Goal: Check status: Check status

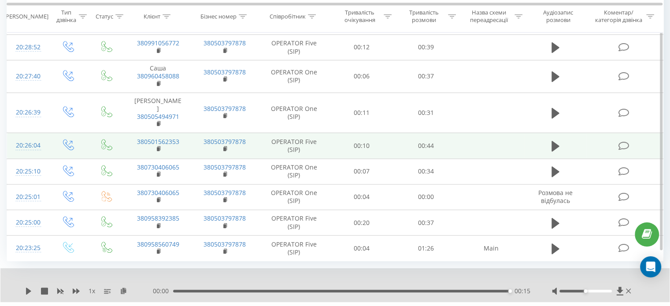
scroll to position [551, 0]
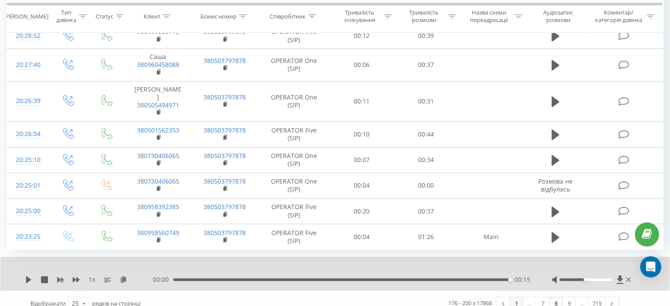
click at [513, 298] on link "1" at bounding box center [516, 304] width 13 height 12
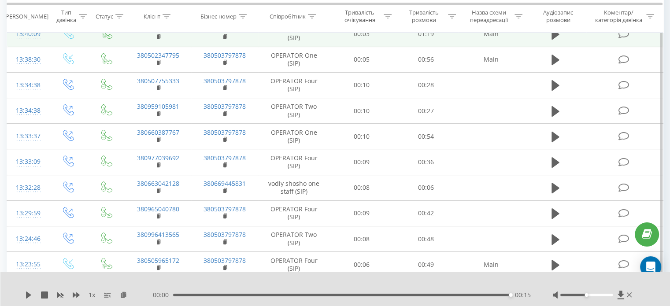
scroll to position [279, 0]
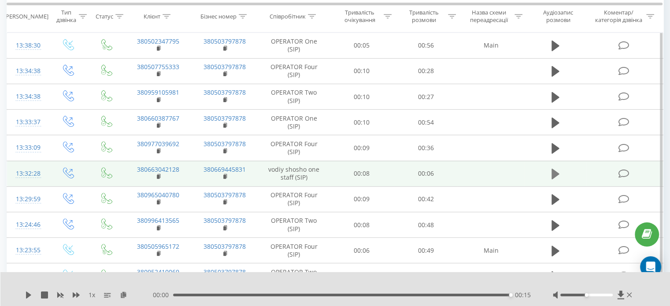
click at [554, 174] on icon at bounding box center [556, 174] width 8 height 11
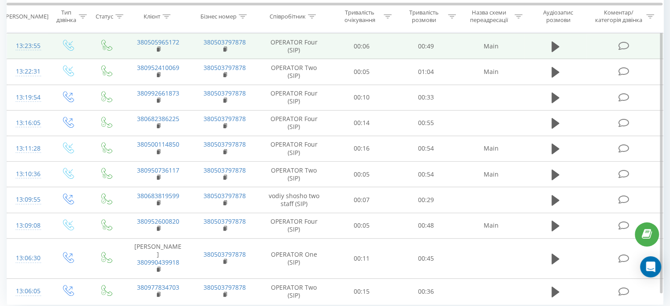
scroll to position [499, 0]
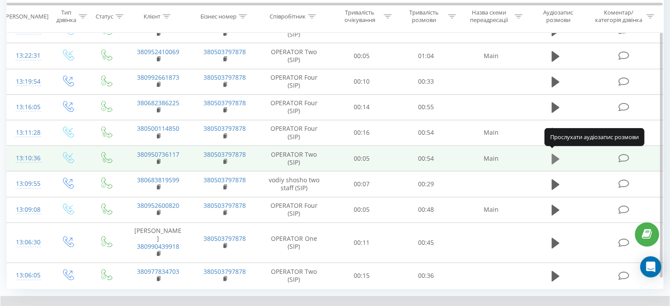
click at [554, 157] on icon at bounding box center [556, 158] width 8 height 11
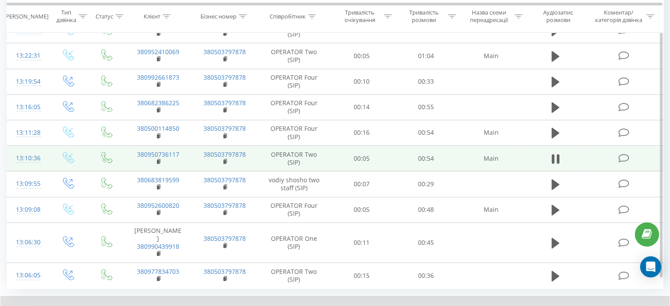
click at [554, 157] on icon at bounding box center [553, 159] width 3 height 10
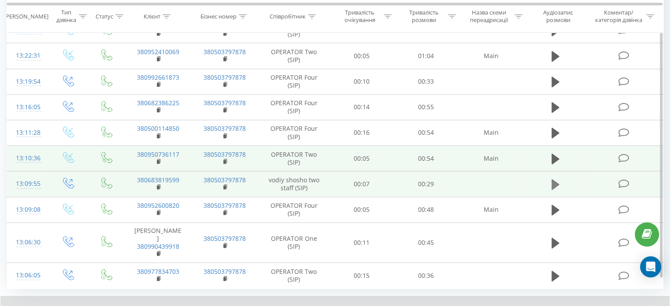
click at [555, 181] on icon at bounding box center [556, 184] width 8 height 11
click at [555, 181] on icon at bounding box center [556, 185] width 8 height 12
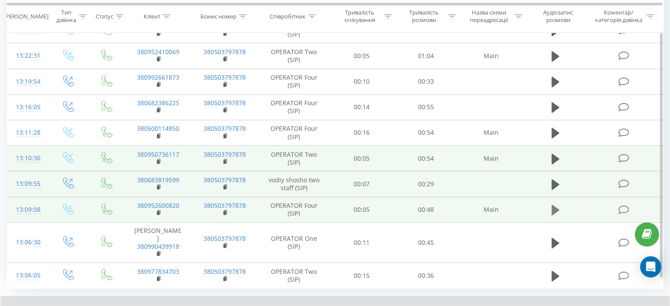
scroll to position [538, 0]
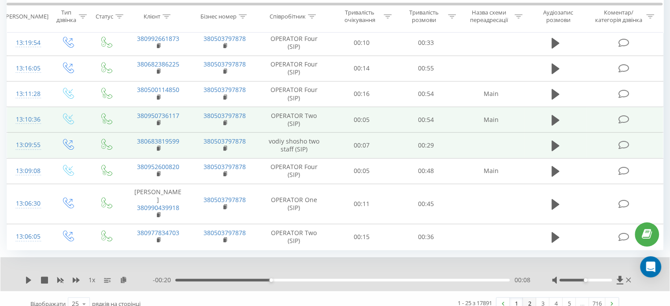
click at [530, 298] on link "2" at bounding box center [529, 304] width 13 height 12
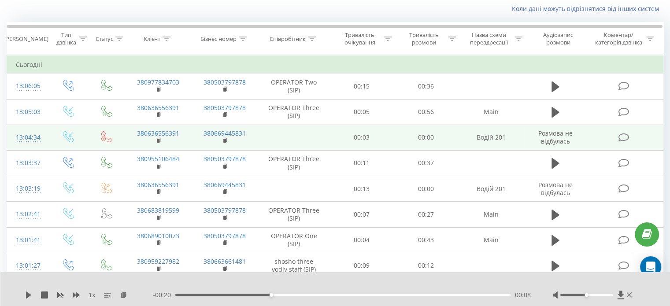
scroll to position [102, 0]
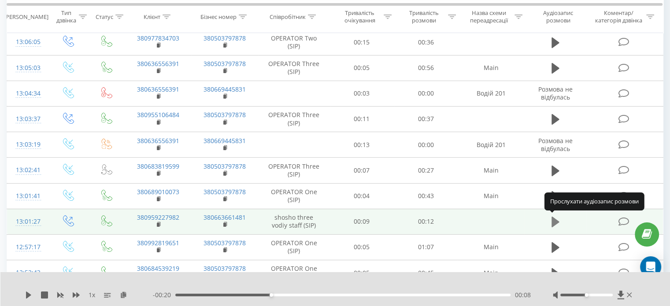
click at [553, 220] on icon at bounding box center [556, 222] width 8 height 11
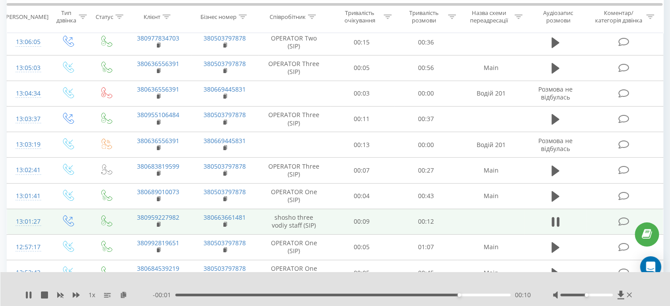
click at [553, 220] on icon at bounding box center [553, 222] width 3 height 10
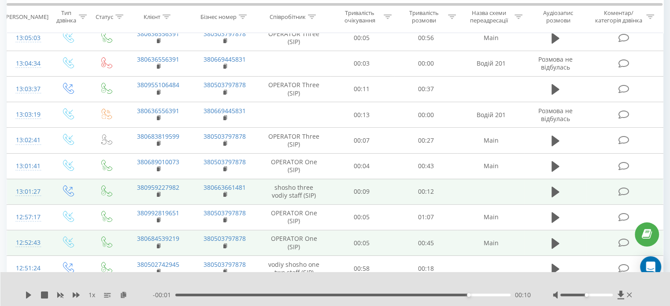
scroll to position [146, 0]
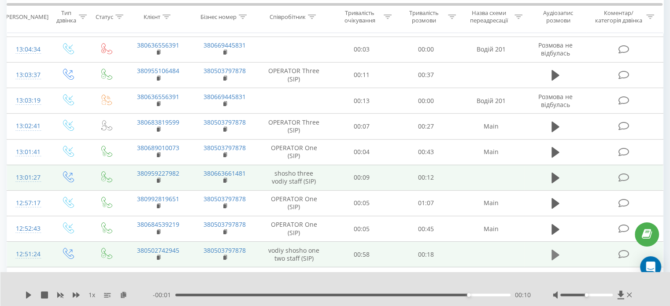
click at [557, 253] on icon at bounding box center [556, 255] width 8 height 11
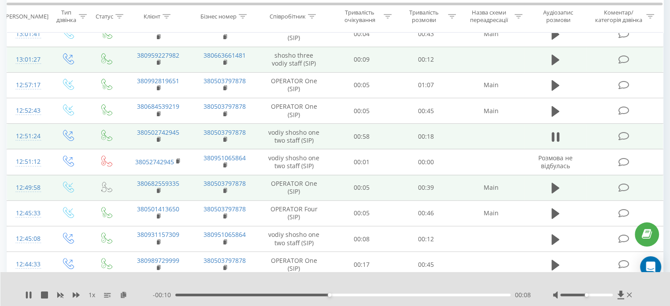
scroll to position [279, 0]
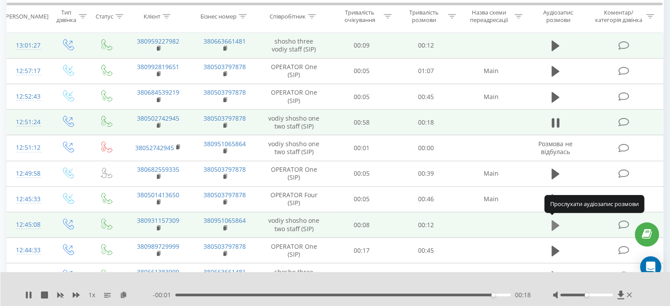
click at [557, 225] on icon at bounding box center [556, 225] width 8 height 11
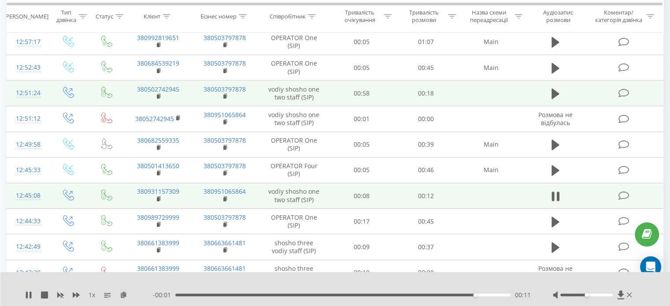
scroll to position [323, 0]
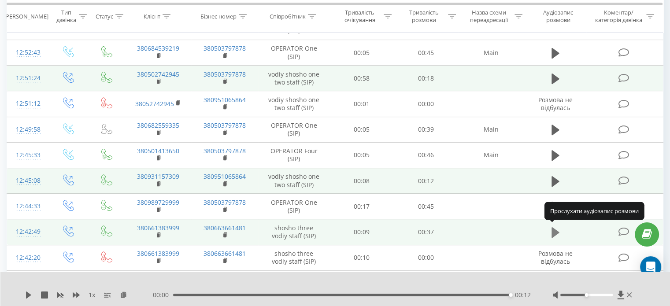
click at [557, 232] on icon at bounding box center [556, 232] width 8 height 11
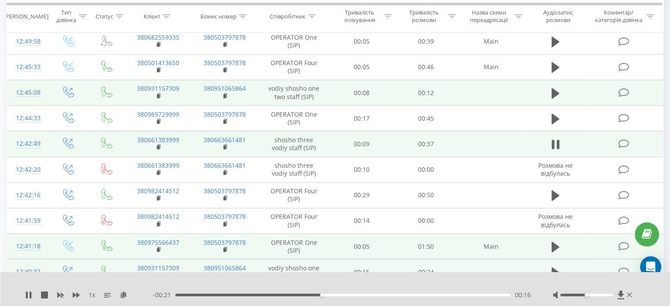
scroll to position [455, 0]
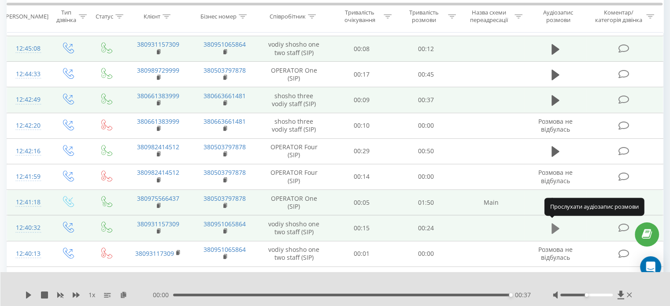
click at [555, 227] on icon at bounding box center [556, 228] width 8 height 11
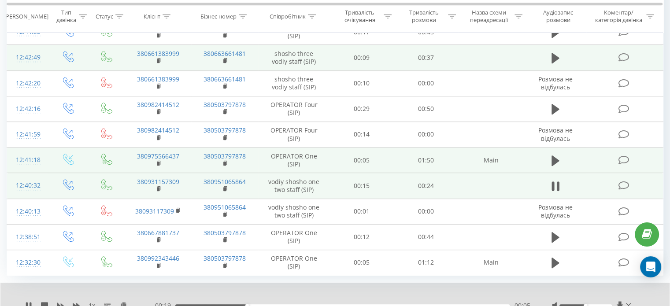
scroll to position [531, 0]
